Goal: Task Accomplishment & Management: Use online tool/utility

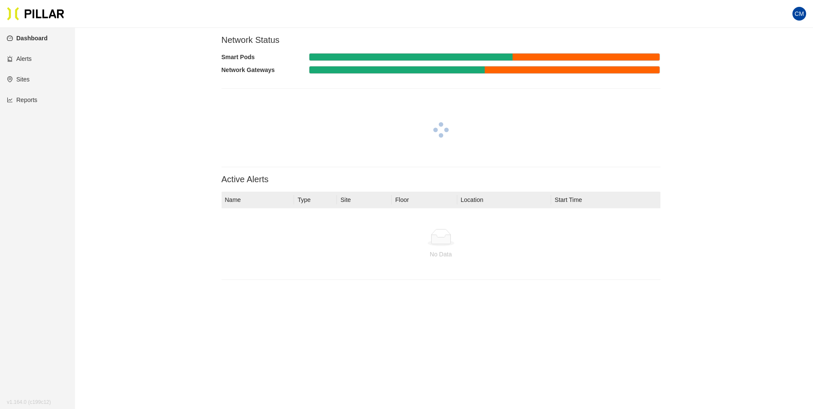
click at [31, 99] on link "Reports" at bounding box center [22, 99] width 30 height 7
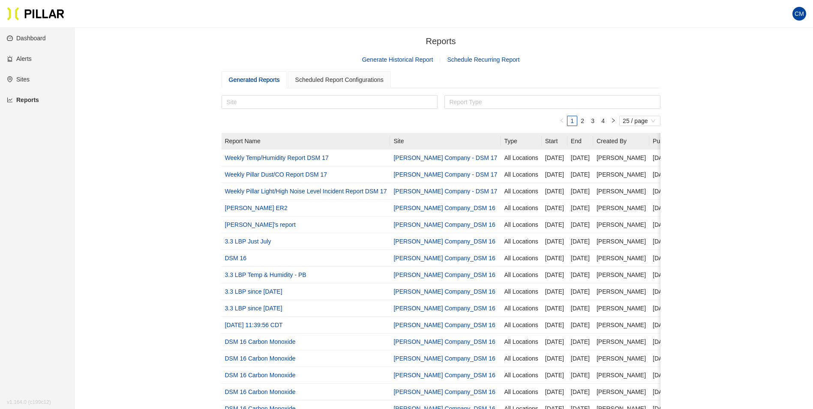
click at [390, 66] on section "Reports / Generate Historical Report Schedule Recurring Report Generated Report…" at bounding box center [441, 317] width 439 height 564
click at [393, 61] on link "Generate Historical Report" at bounding box center [397, 59] width 71 height 7
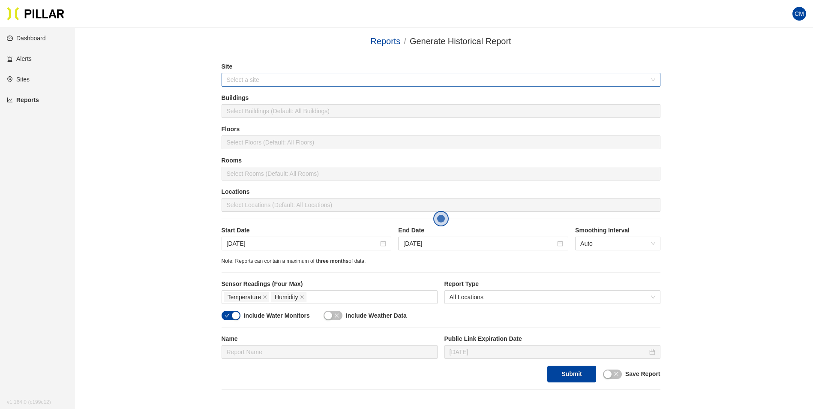
click at [327, 85] on input "search" at bounding box center [438, 79] width 423 height 13
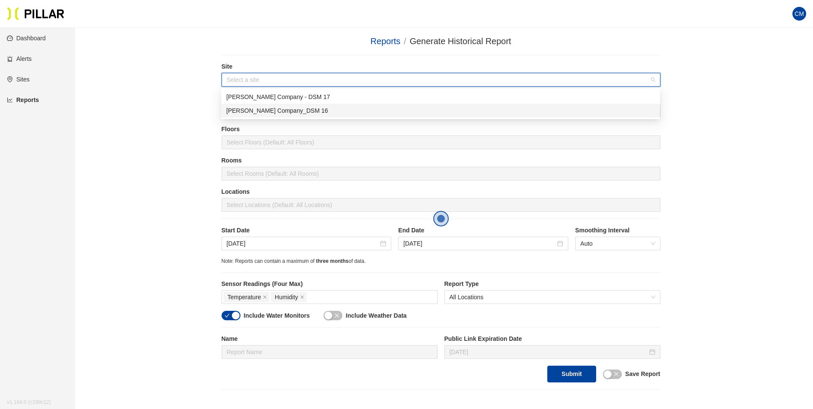
click at [315, 108] on div "[PERSON_NAME] Company_DSM 16" at bounding box center [440, 110] width 429 height 9
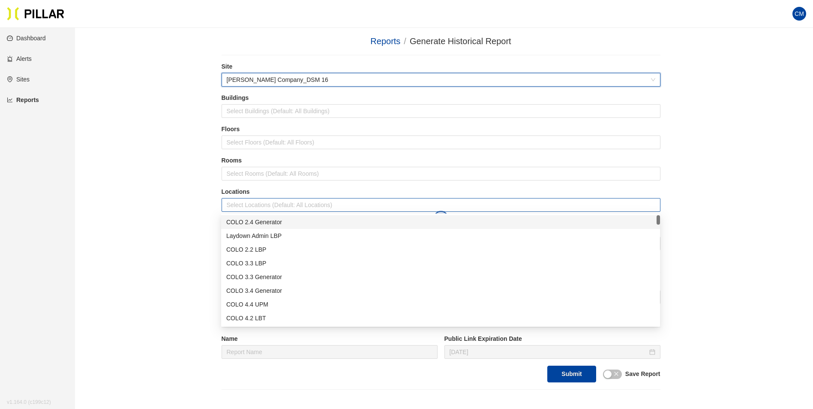
click at [283, 207] on div at bounding box center [441, 205] width 435 height 12
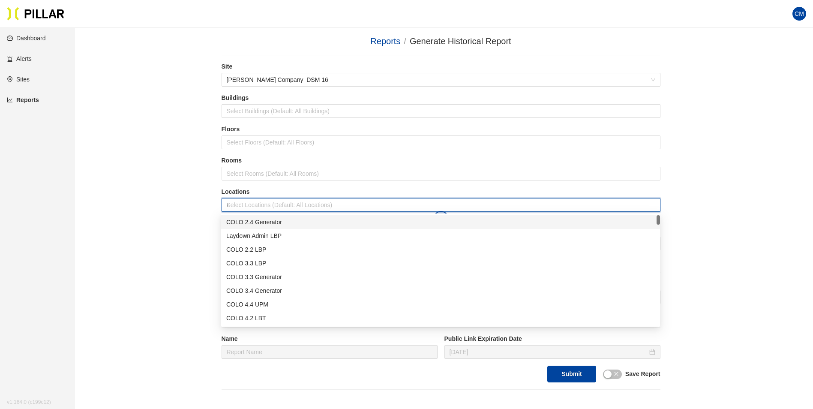
type input "er"
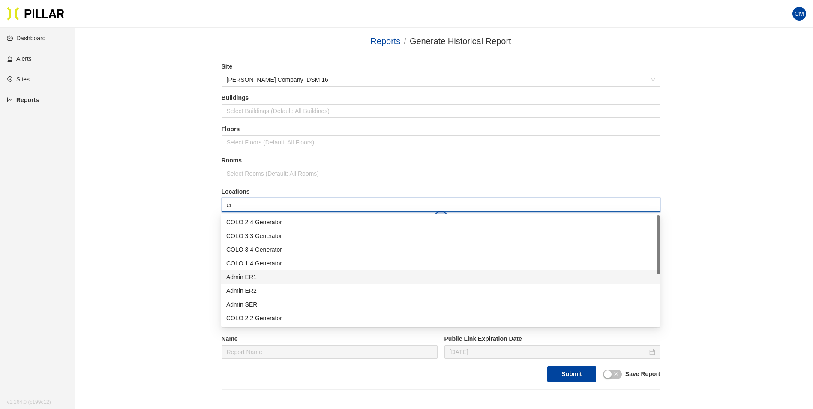
click at [276, 276] on div "Admin ER1" at bounding box center [440, 276] width 429 height 9
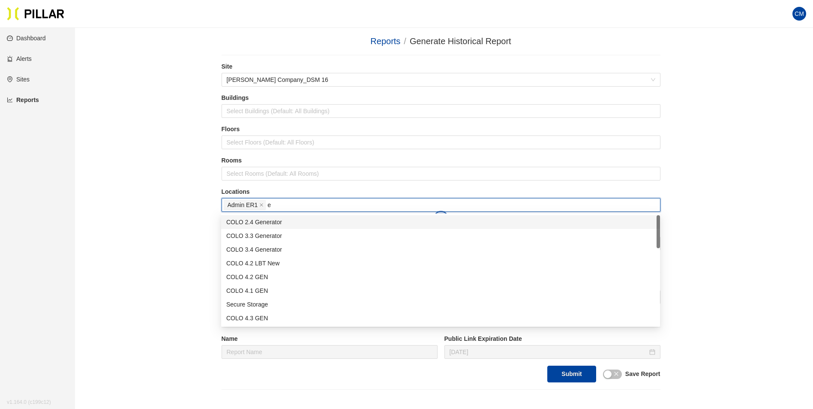
type input "er"
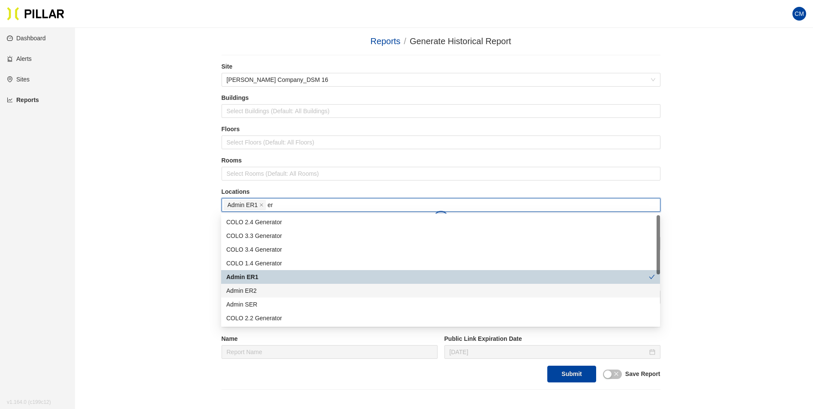
click at [274, 294] on div "Admin ER2" at bounding box center [440, 290] width 429 height 9
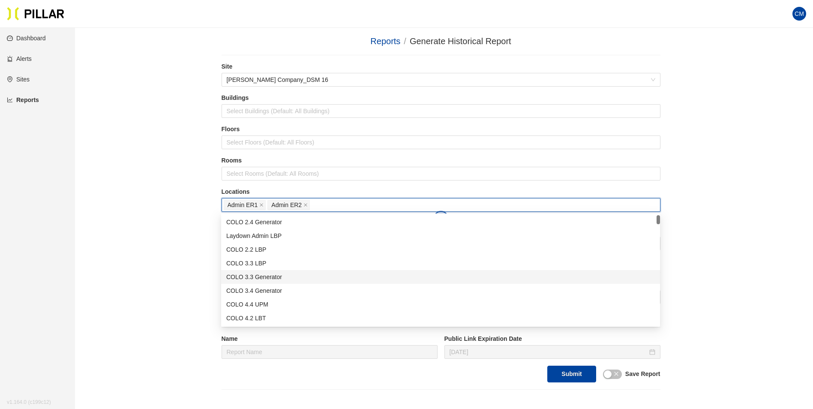
click at [721, 271] on div "Reports / Generate Historical Report / Site [PERSON_NAME] Company_DSM 16 Buildi…" at bounding box center [441, 212] width 690 height 355
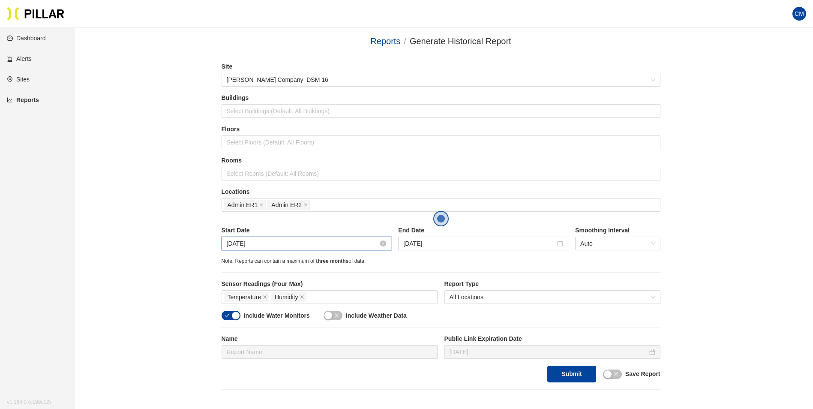
click at [252, 244] on input "[DATE]" at bounding box center [303, 243] width 152 height 9
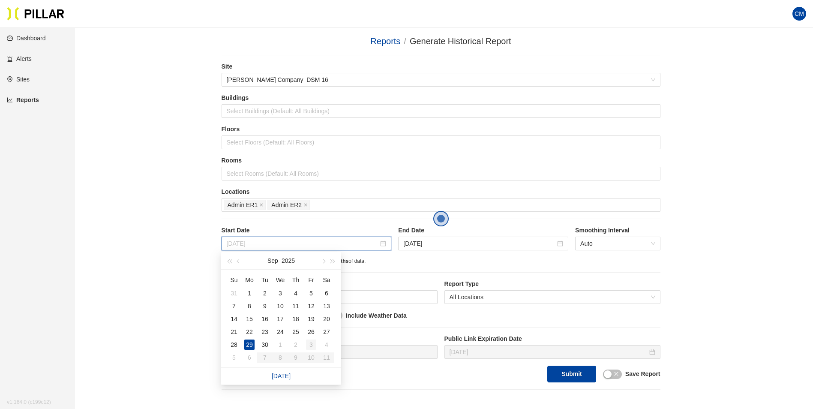
click at [313, 346] on div "3" at bounding box center [311, 344] width 10 height 10
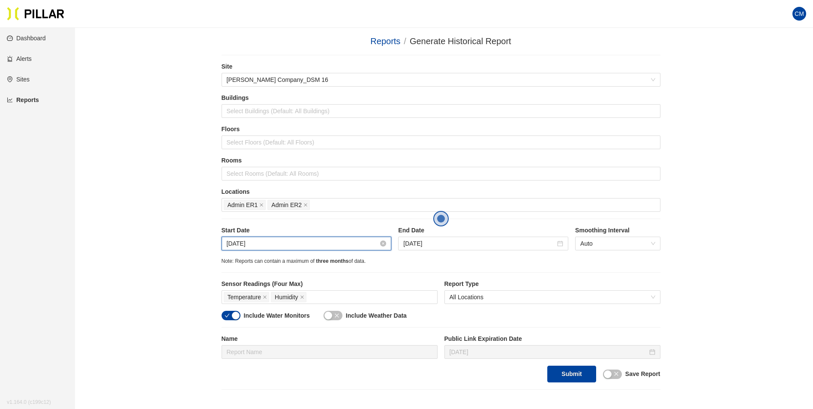
click at [266, 246] on input "[DATE]" at bounding box center [303, 243] width 152 height 9
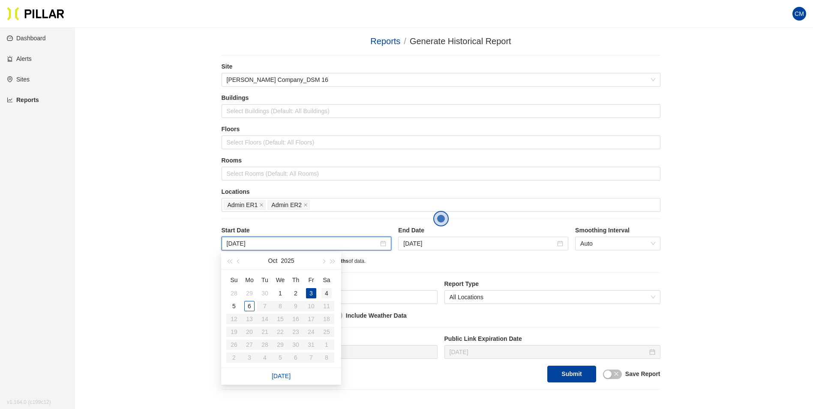
type input "[DATE]"
click at [326, 295] on div "4" at bounding box center [326, 293] width 10 height 10
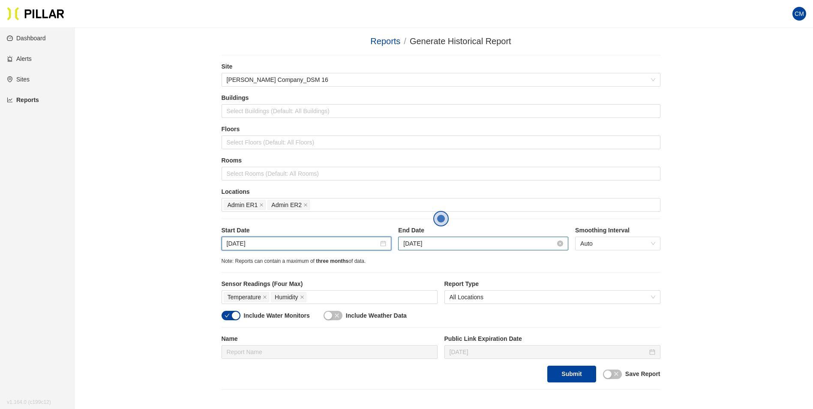
click at [432, 240] on input "[DATE]" at bounding box center [479, 243] width 152 height 9
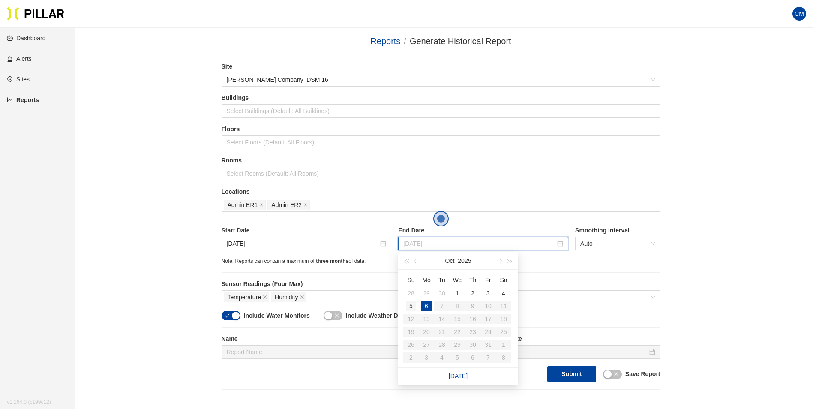
type input "[DATE]"
click at [408, 304] on div "5" at bounding box center [411, 306] width 10 height 10
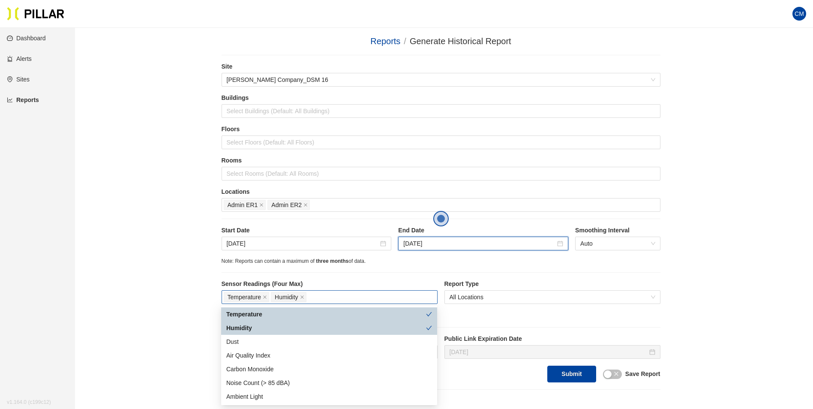
click at [378, 297] on div "Temperature Humidity" at bounding box center [330, 297] width 212 height 12
click at [263, 341] on div "Dust" at bounding box center [329, 341] width 206 height 9
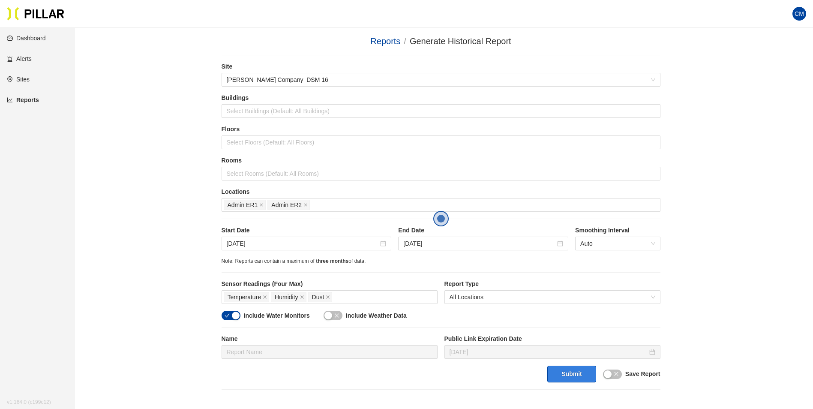
click at [567, 377] on button "Submit" at bounding box center [571, 374] width 48 height 17
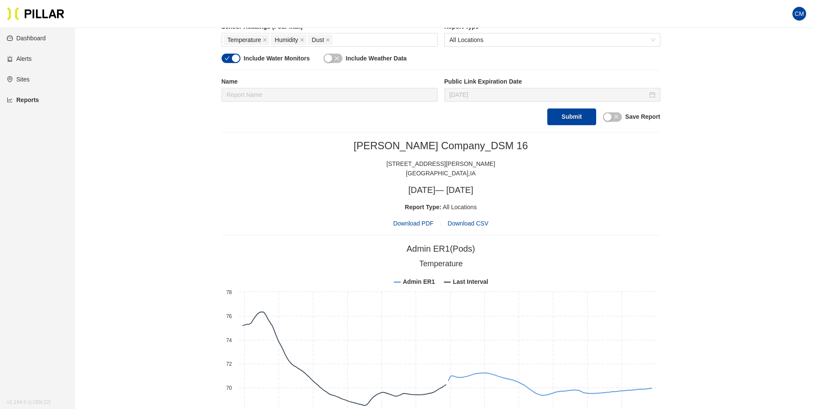
click at [412, 224] on span "Download PDF" at bounding box center [413, 223] width 40 height 9
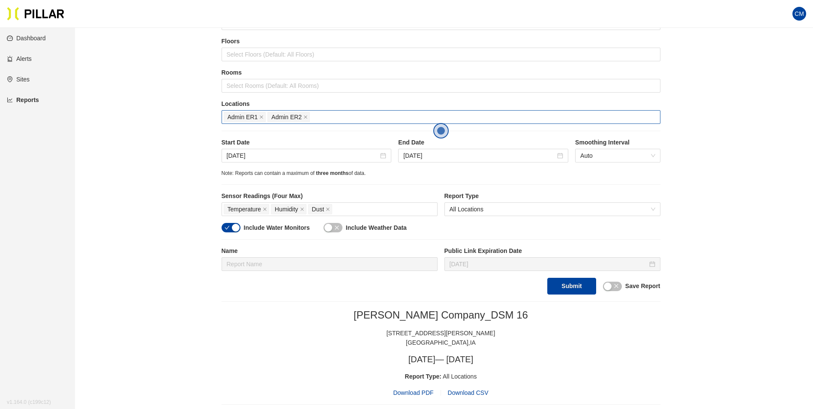
scroll to position [86, 0]
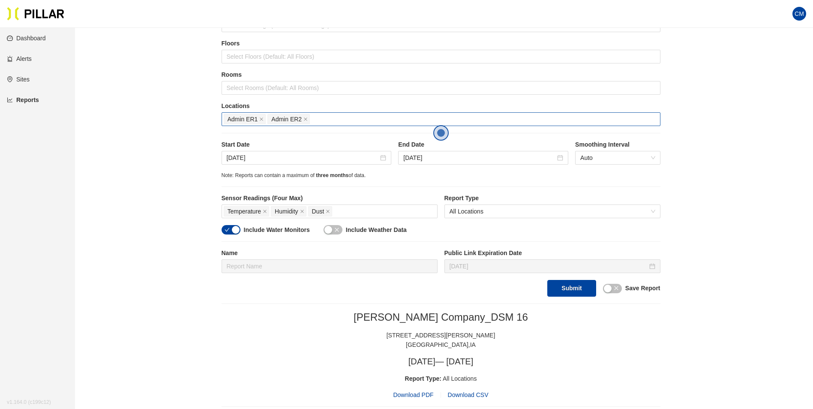
click at [264, 118] on span "Admin ER1" at bounding box center [245, 119] width 42 height 10
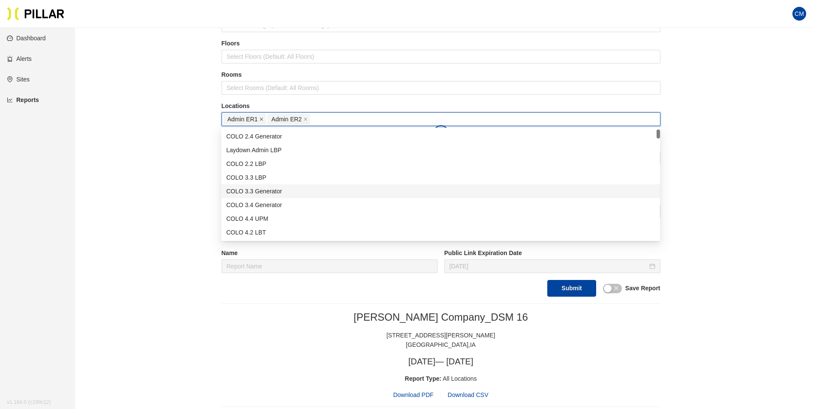
click at [261, 120] on icon "close" at bounding box center [261, 119] width 3 height 3
click at [261, 120] on icon "close" at bounding box center [261, 119] width 4 height 4
click at [261, 120] on div at bounding box center [441, 119] width 435 height 12
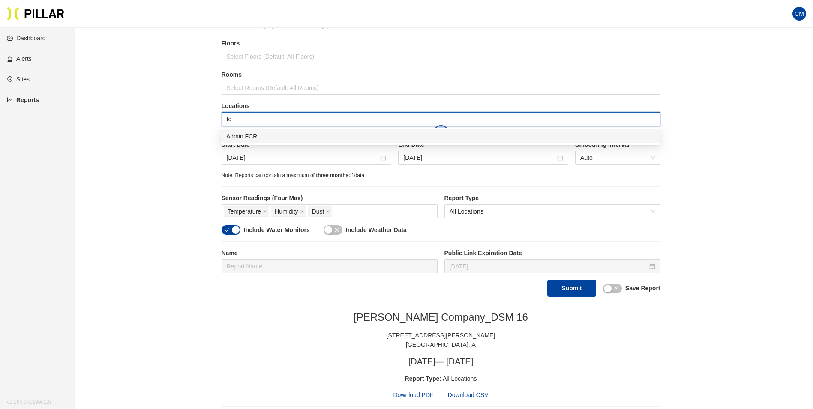
type input "fcr"
click at [267, 136] on div "Admin FCR" at bounding box center [440, 136] width 429 height 9
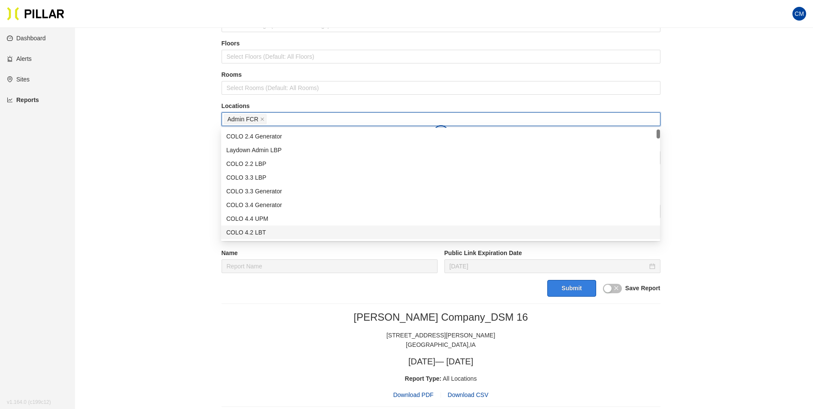
click at [572, 290] on button "Submit" at bounding box center [571, 288] width 48 height 17
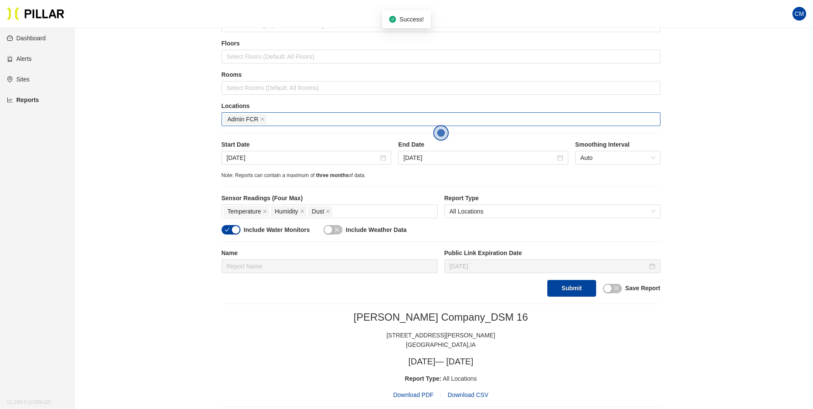
click at [421, 396] on span "Download PDF" at bounding box center [413, 394] width 40 height 9
click at [264, 120] on icon "close" at bounding box center [262, 119] width 4 height 4
click at [264, 120] on div at bounding box center [441, 119] width 435 height 12
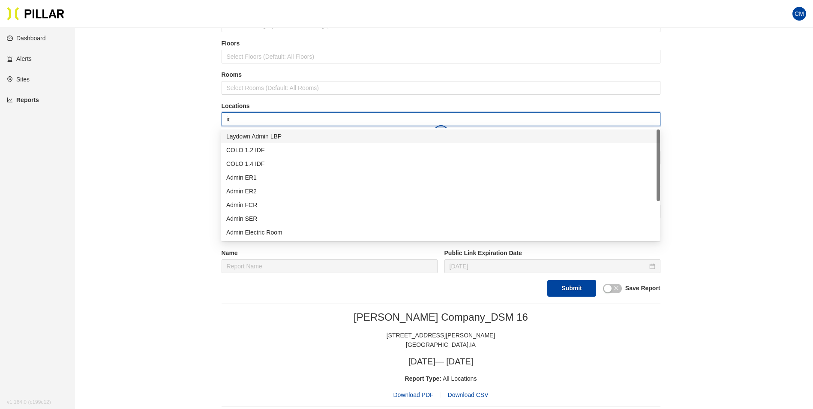
type input "idf"
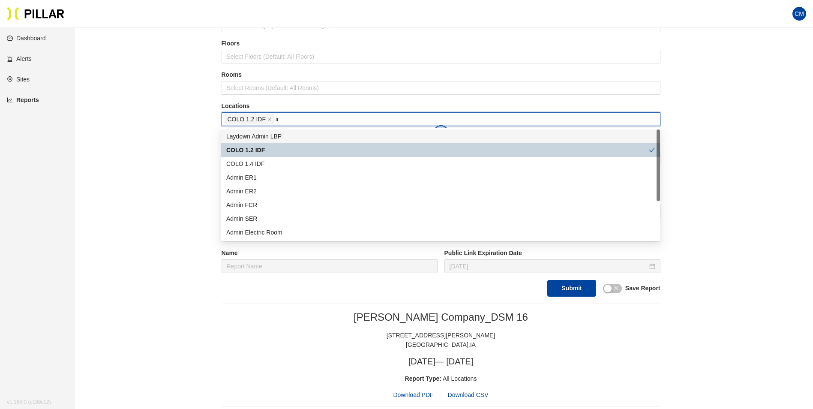
type input "idf"
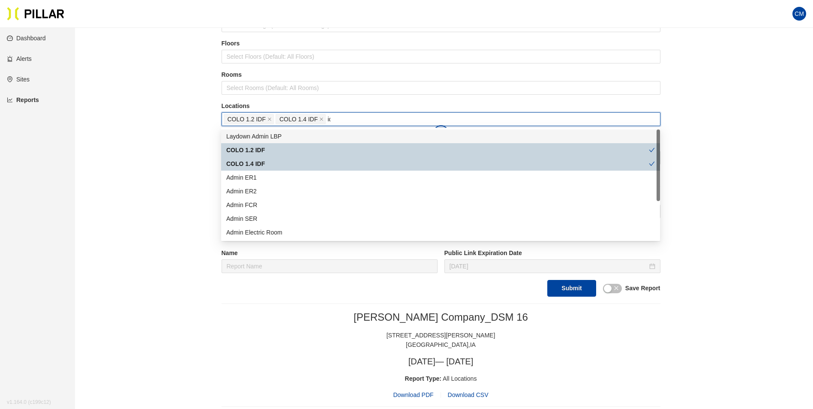
type input "idf"
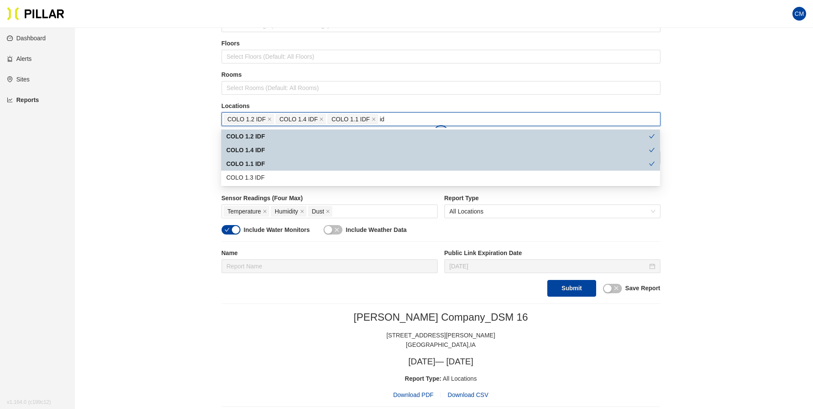
type input "idf"
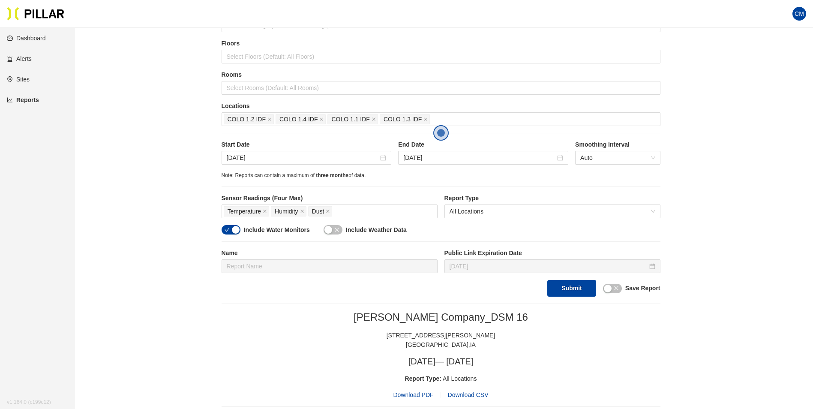
click at [569, 288] on button "Submit" at bounding box center [571, 288] width 48 height 17
click at [407, 393] on span "Download PDF" at bounding box center [413, 394] width 40 height 9
click at [267, 121] on span "COLO 1.2 IDF" at bounding box center [249, 119] width 50 height 10
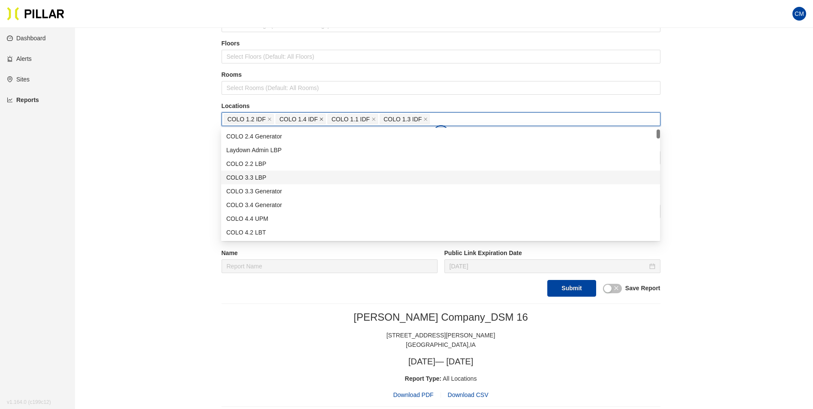
click at [268, 120] on icon "close" at bounding box center [269, 119] width 4 height 4
click at [270, 120] on icon "close" at bounding box center [269, 119] width 4 height 4
click at [270, 120] on div "COLO 1.3 IDF" at bounding box center [441, 119] width 435 height 12
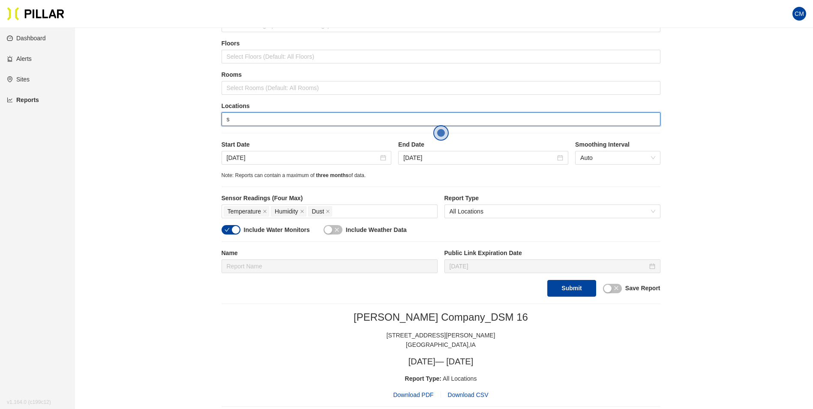
type input "se"
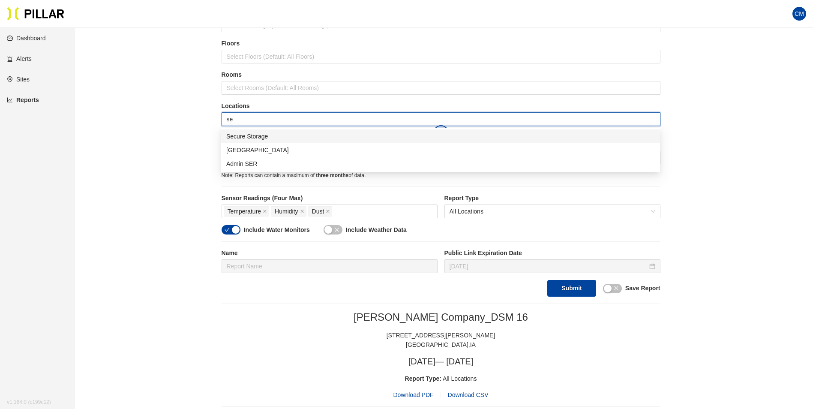
click at [270, 130] on div "Secure Storage" at bounding box center [440, 136] width 439 height 14
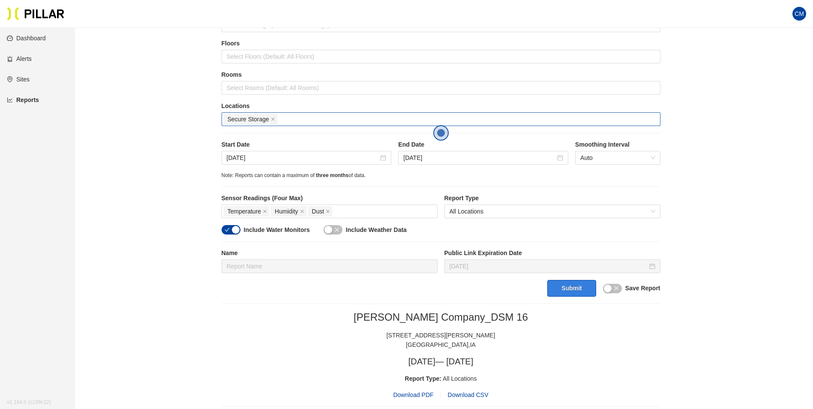
click at [576, 293] on button "Submit" at bounding box center [571, 288] width 48 height 17
click at [422, 396] on span "Download PDF" at bounding box center [413, 394] width 40 height 9
click at [272, 119] on icon "close" at bounding box center [273, 119] width 4 height 4
click at [272, 119] on div at bounding box center [441, 119] width 435 height 12
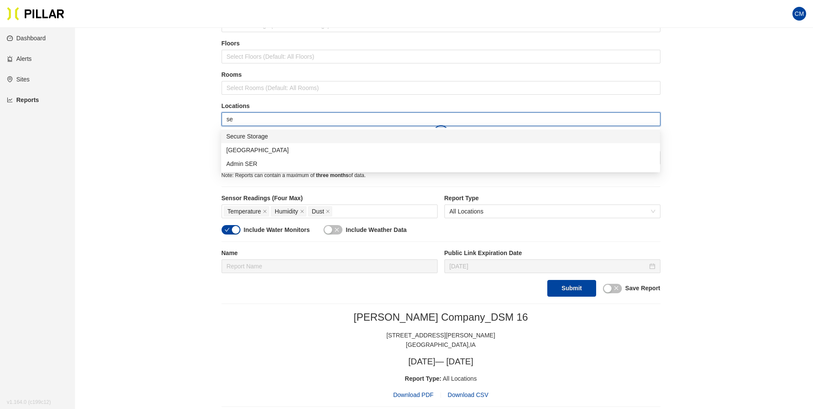
type input "ser"
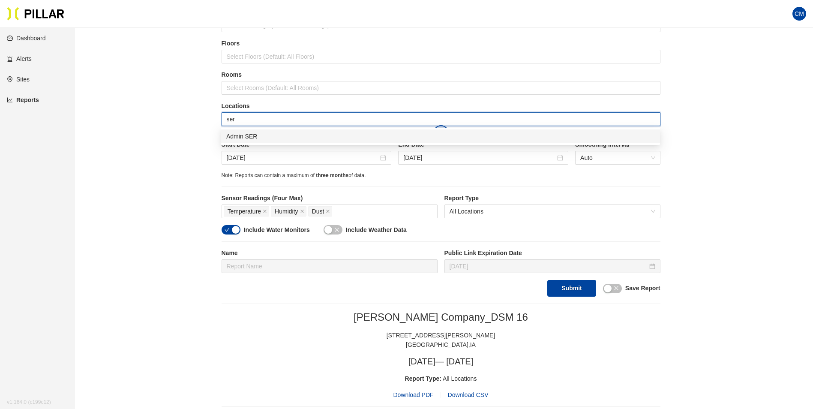
click at [278, 136] on div "Admin SER" at bounding box center [440, 136] width 429 height 9
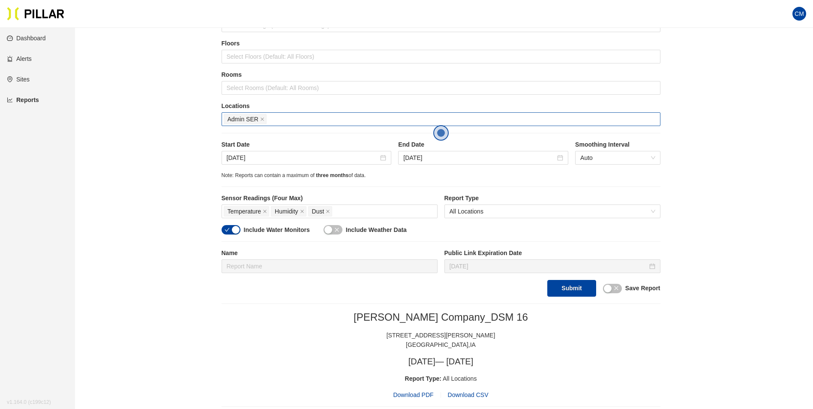
click at [559, 291] on button "Submit" at bounding box center [571, 288] width 48 height 17
click at [415, 390] on span "Download PDF" at bounding box center [413, 394] width 40 height 9
click at [257, 159] on input "[DATE]" at bounding box center [303, 157] width 152 height 9
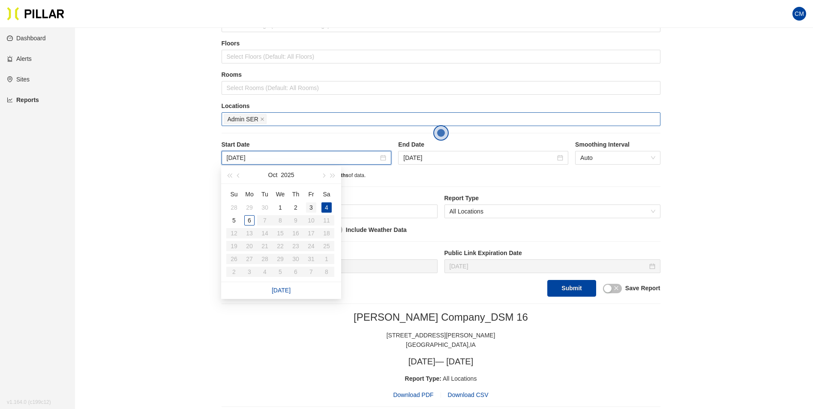
type input "[DATE]"
click at [310, 208] on div "3" at bounding box center [311, 207] width 10 height 10
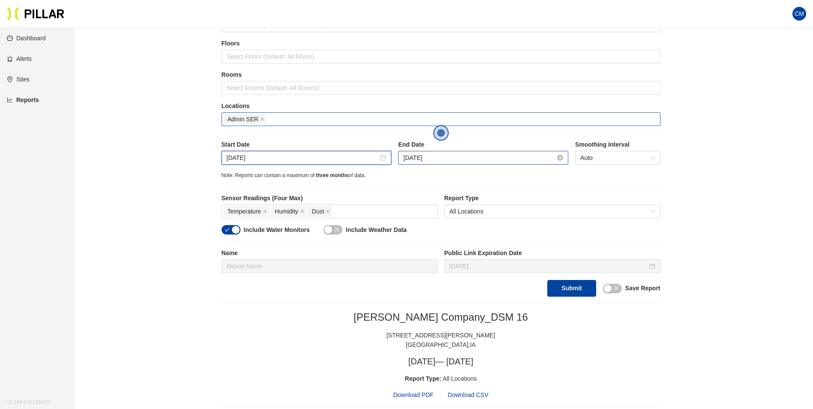
click at [424, 159] on input "[DATE]" at bounding box center [479, 157] width 152 height 9
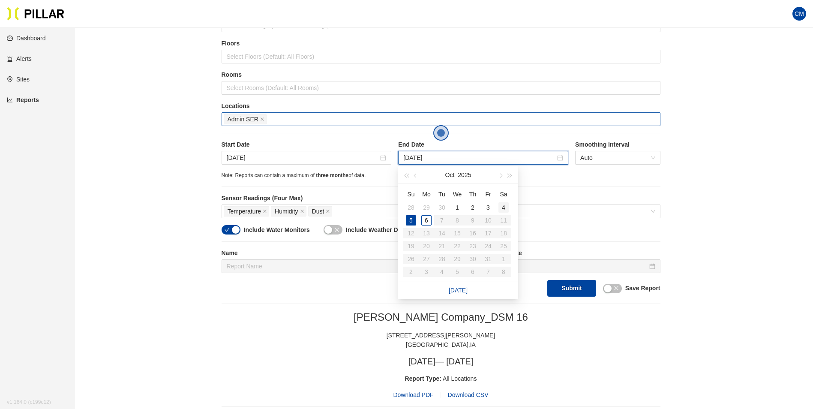
type input "[DATE]"
click at [505, 207] on div "4" at bounding box center [503, 207] width 10 height 10
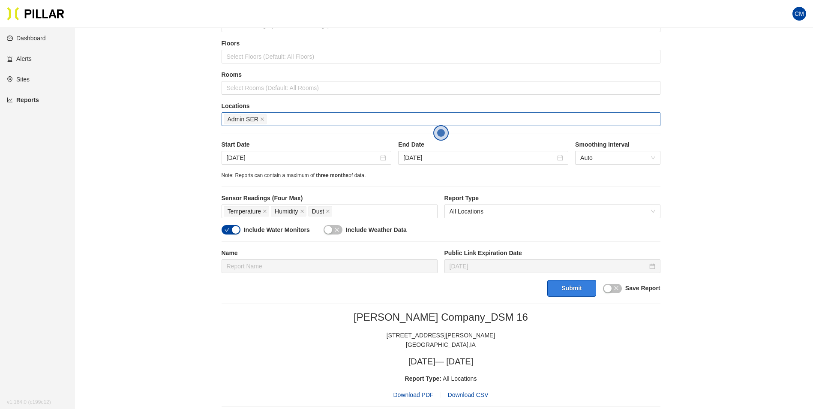
click at [577, 291] on button "Submit" at bounding box center [571, 288] width 48 height 17
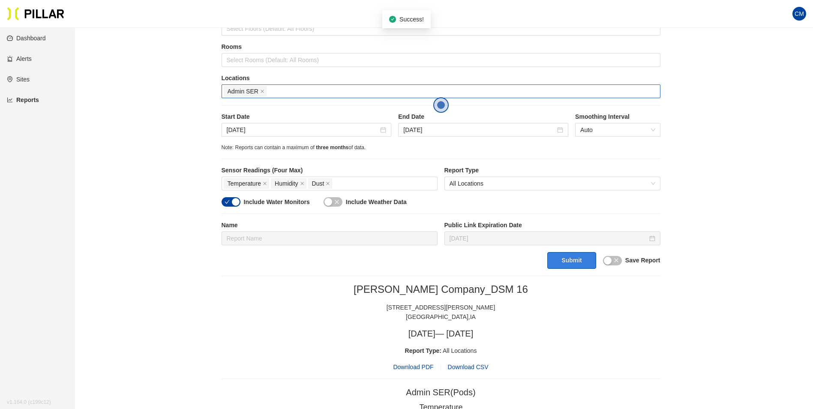
scroll to position [129, 0]
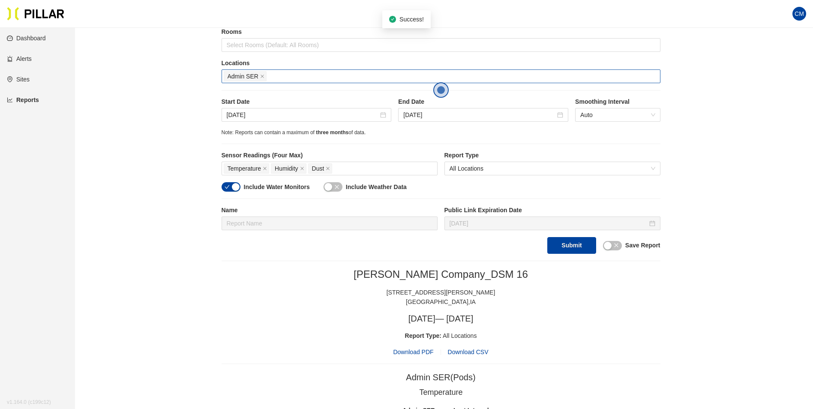
click at [408, 354] on span "Download PDF" at bounding box center [413, 351] width 40 height 9
click at [260, 75] on icon "close" at bounding box center [262, 76] width 4 height 4
click at [261, 75] on div at bounding box center [441, 76] width 435 height 12
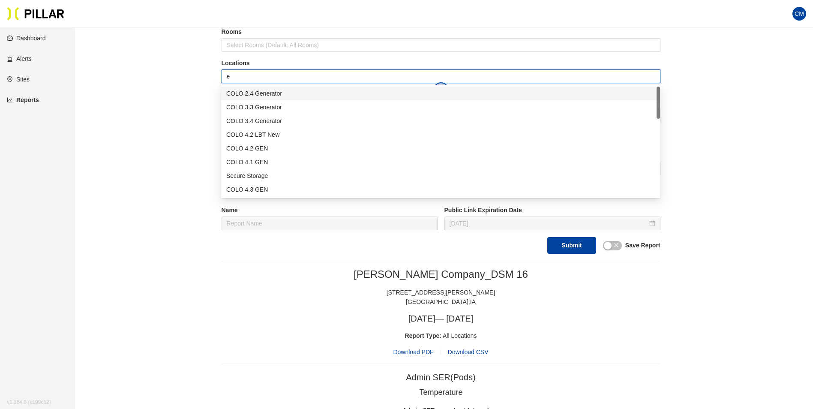
type input "er"
click at [265, 151] on div "Admin ER1" at bounding box center [440, 148] width 429 height 9
type input "er"
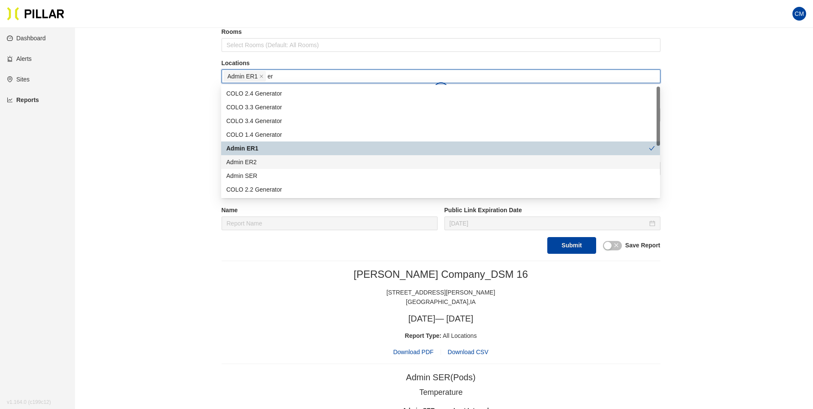
click at [271, 159] on div "Admin ER2" at bounding box center [440, 161] width 429 height 9
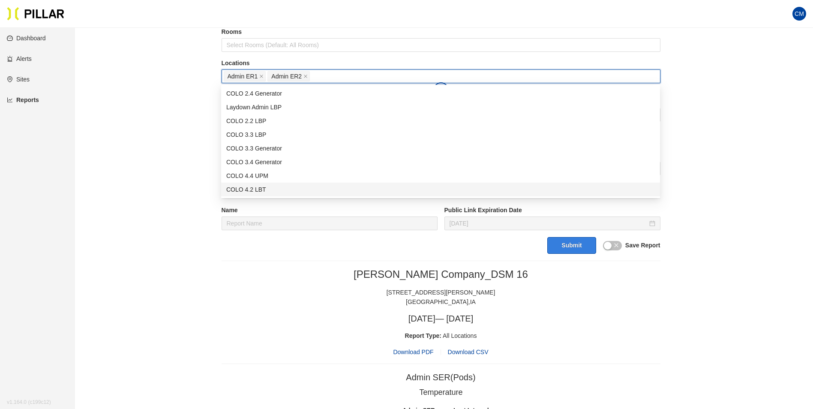
click at [574, 250] on button "Submit" at bounding box center [571, 245] width 48 height 17
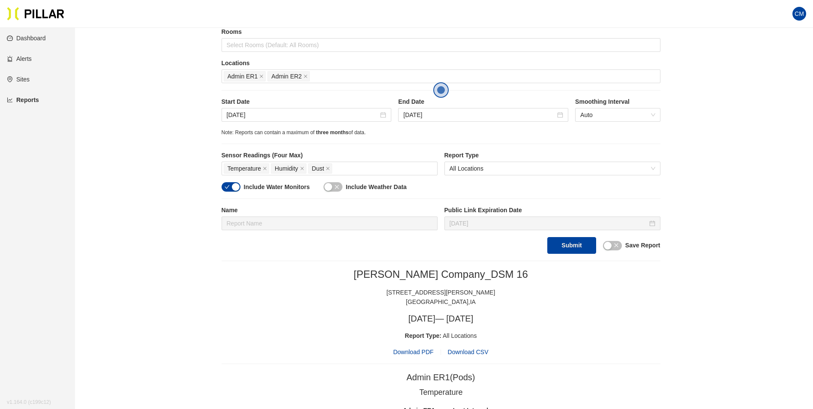
drag, startPoint x: 416, startPoint y: 350, endPoint x: 528, endPoint y: 209, distance: 180.0
click at [416, 350] on span "Download PDF" at bounding box center [413, 351] width 40 height 9
drag, startPoint x: 305, startPoint y: 76, endPoint x: 264, endPoint y: 76, distance: 41.1
click at [305, 76] on icon "close" at bounding box center [305, 76] width 4 height 4
click at [261, 76] on icon "close" at bounding box center [261, 76] width 4 height 4
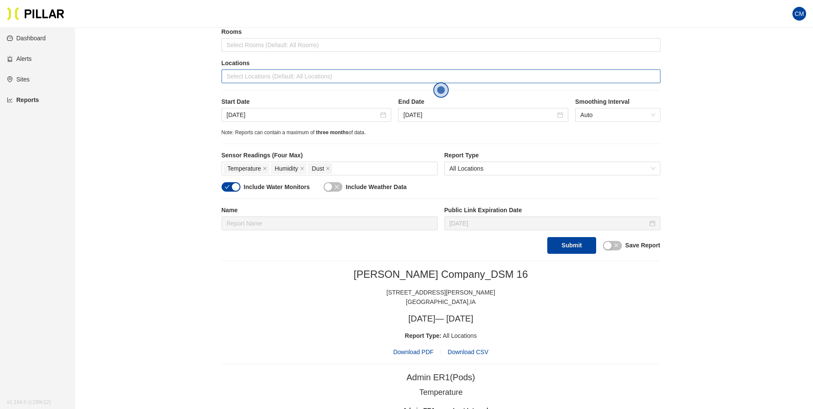
click at [261, 76] on div at bounding box center [441, 76] width 435 height 12
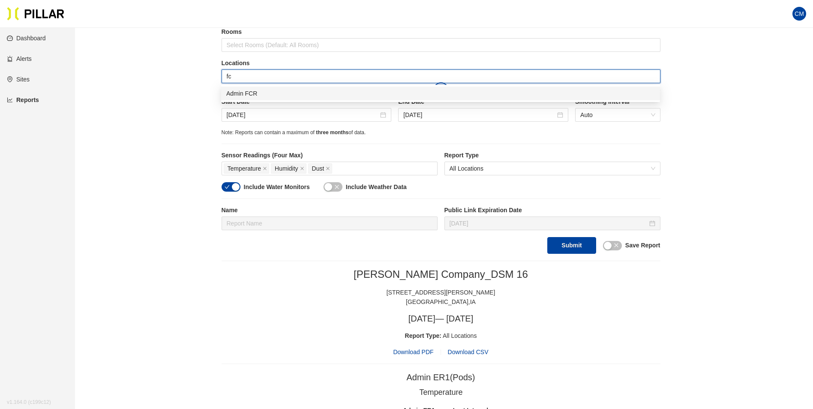
type input "fcr"
click at [276, 88] on div "Admin FCR" at bounding box center [440, 94] width 439 height 14
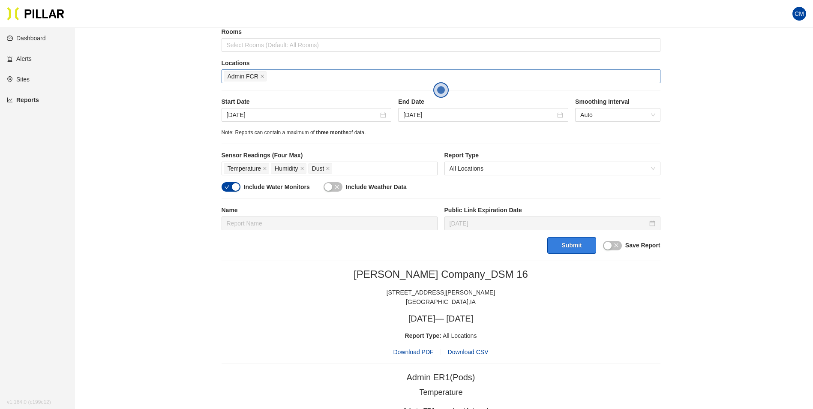
click at [580, 243] on button "Submit" at bounding box center [571, 245] width 48 height 17
click at [407, 355] on span "Download PDF" at bounding box center [413, 351] width 40 height 9
click at [260, 75] on icon "close" at bounding box center [262, 76] width 4 height 4
click at [260, 75] on div at bounding box center [441, 76] width 435 height 12
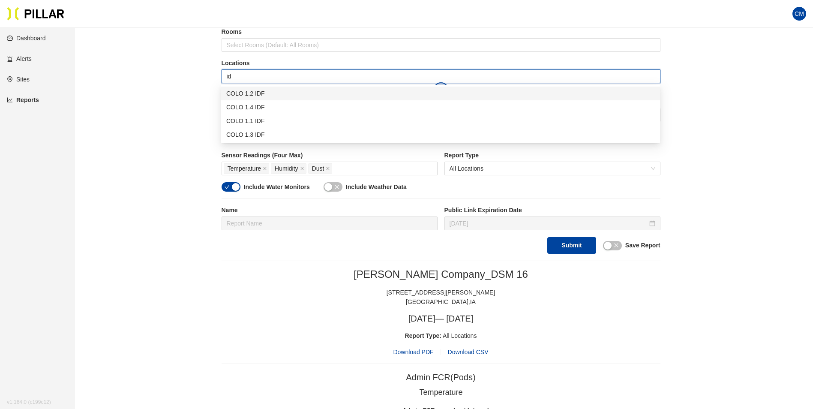
type input "idf"
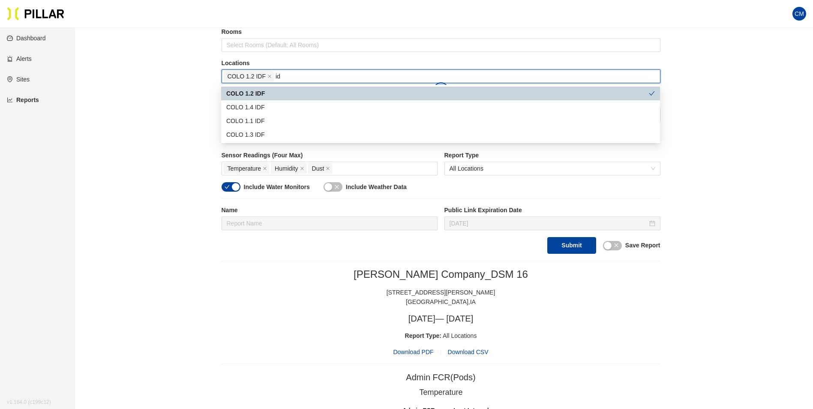
type input "idf"
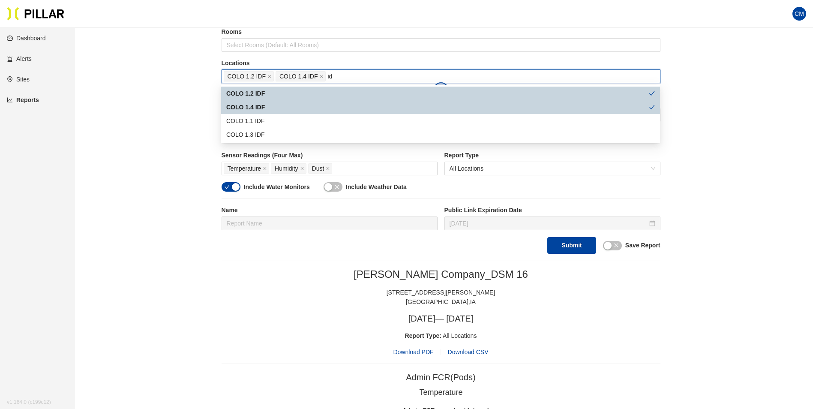
type input "idf"
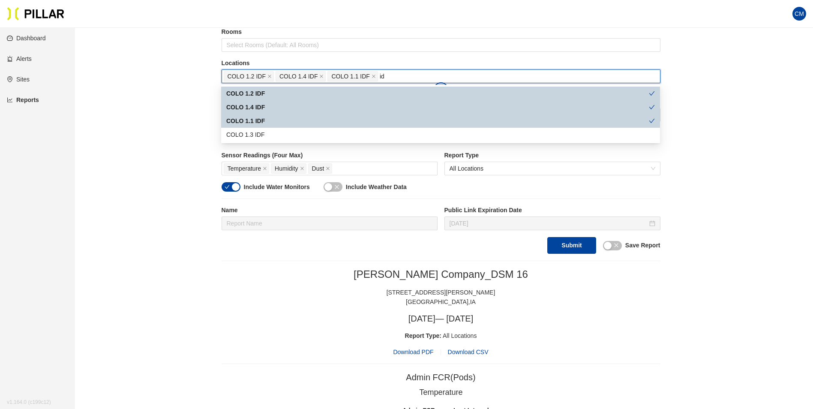
type input "idf"
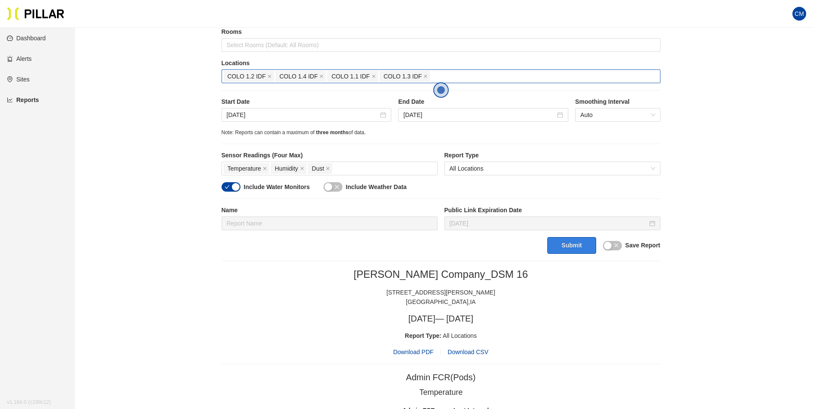
click at [576, 248] on button "Submit" at bounding box center [571, 245] width 48 height 17
click at [417, 353] on span "Download PDF" at bounding box center [413, 351] width 40 height 9
click at [272, 78] on span "COLO 1.2 IDF" at bounding box center [249, 76] width 50 height 10
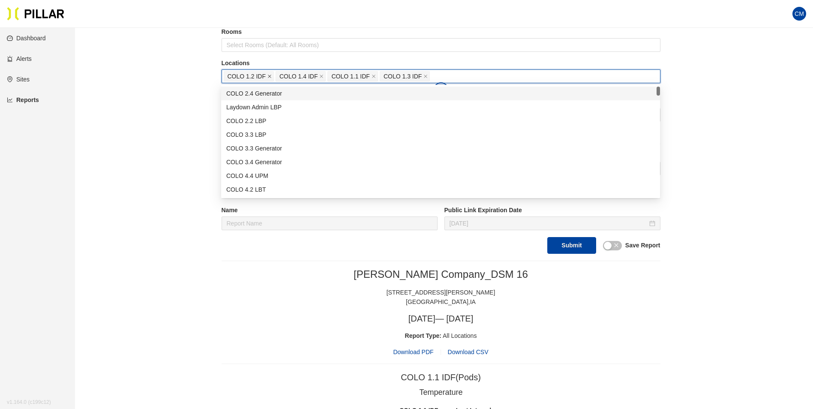
click at [270, 76] on icon "close" at bounding box center [269, 76] width 3 height 3
click at [320, 76] on icon "close" at bounding box center [321, 76] width 3 height 3
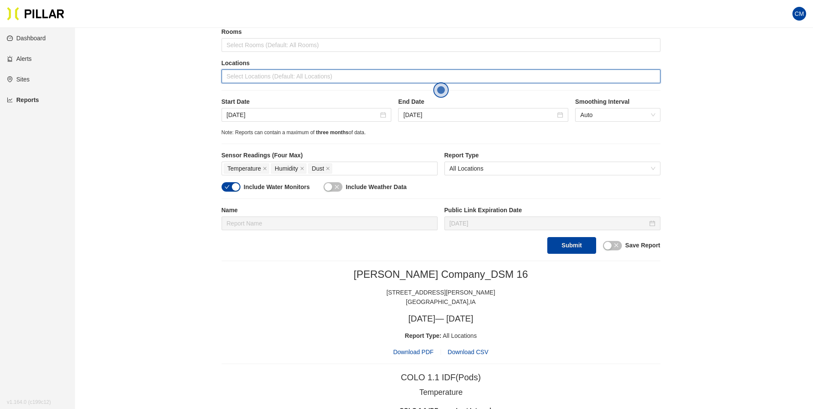
click at [270, 76] on div at bounding box center [441, 76] width 435 height 12
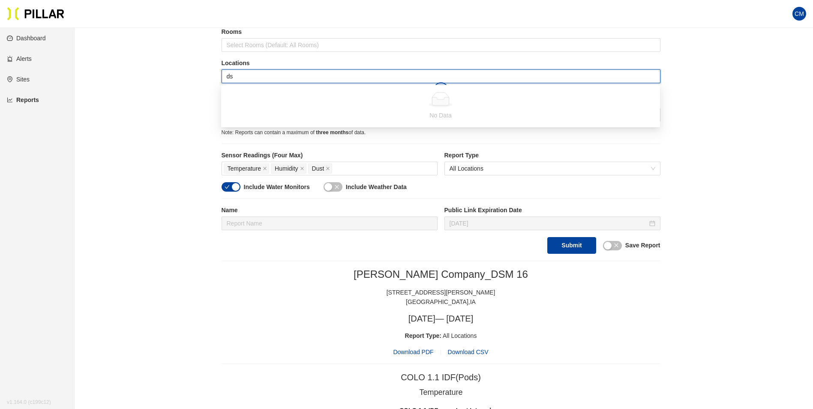
type input "d"
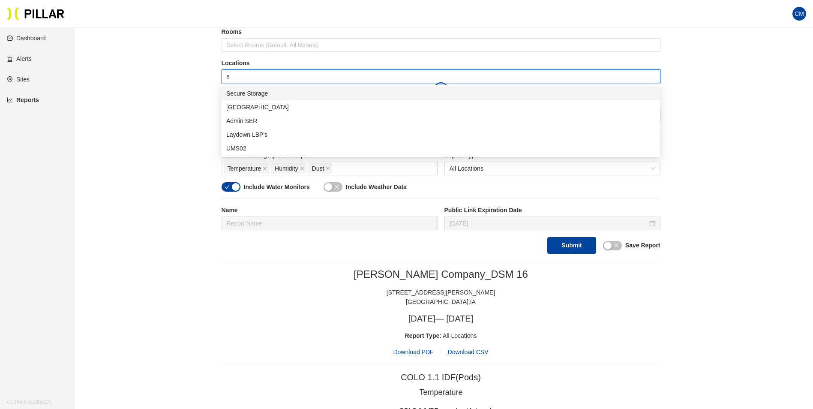
type input "se"
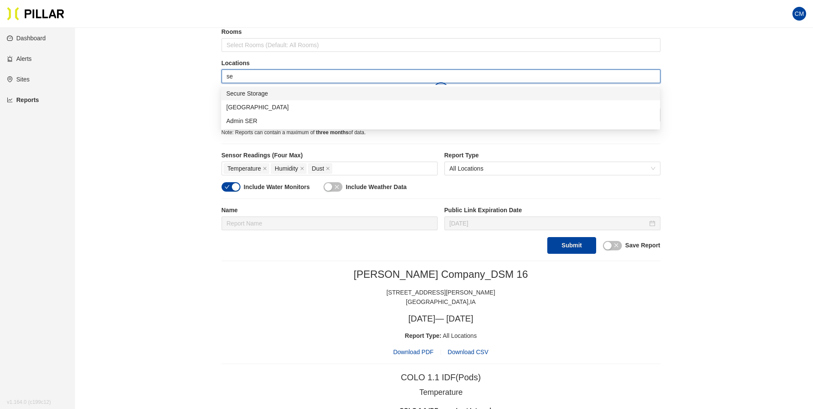
click at [280, 93] on div "Secure Storage" at bounding box center [440, 93] width 429 height 9
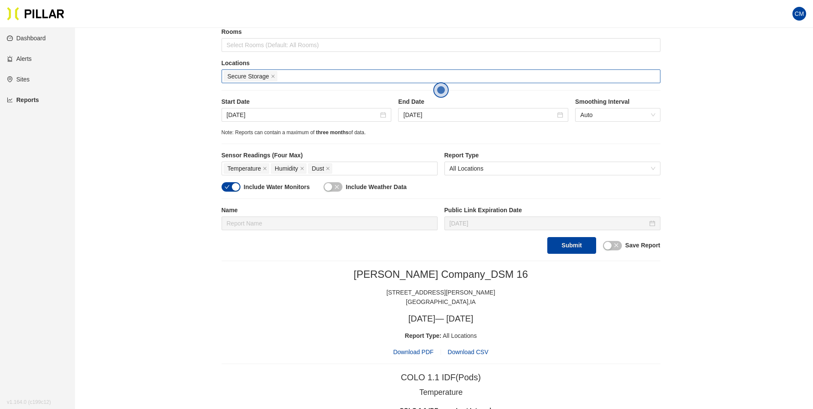
click at [583, 247] on button "Submit" at bounding box center [571, 245] width 48 height 17
click at [425, 353] on span "Download PDF" at bounding box center [413, 351] width 40 height 9
